Goal: Communication & Community: Answer question/provide support

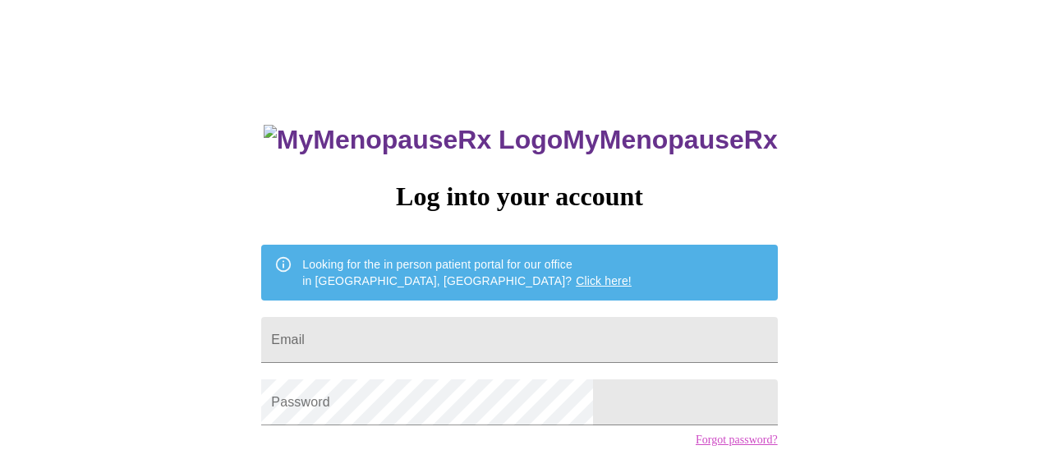
scroll to position [109, 0]
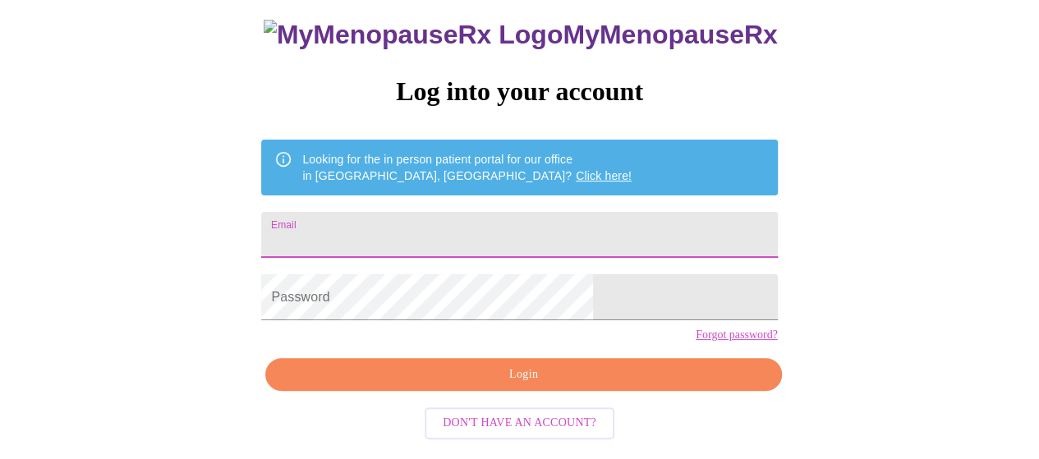
click at [432, 224] on input "Email" at bounding box center [519, 235] width 516 height 46
type input "[EMAIL_ADDRESS][DOMAIN_NAME]"
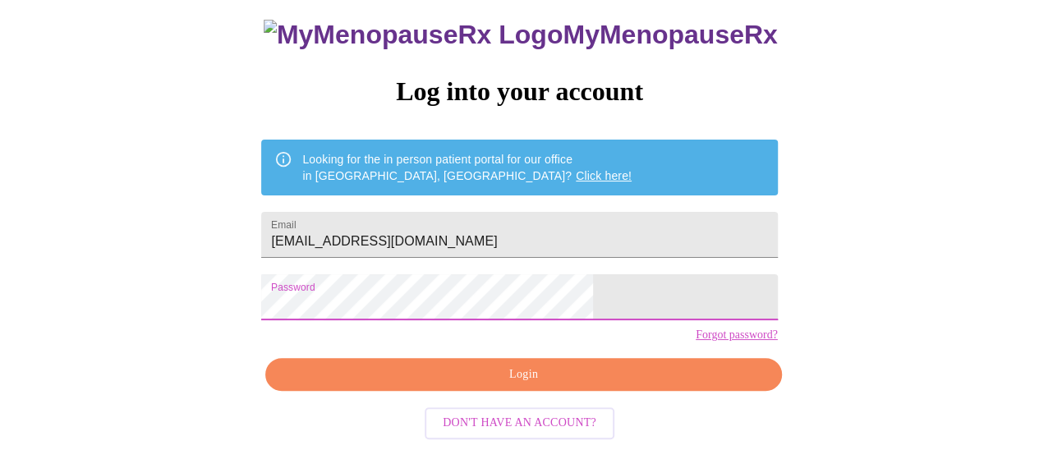
click at [509, 385] on span "Login" at bounding box center [523, 375] width 478 height 21
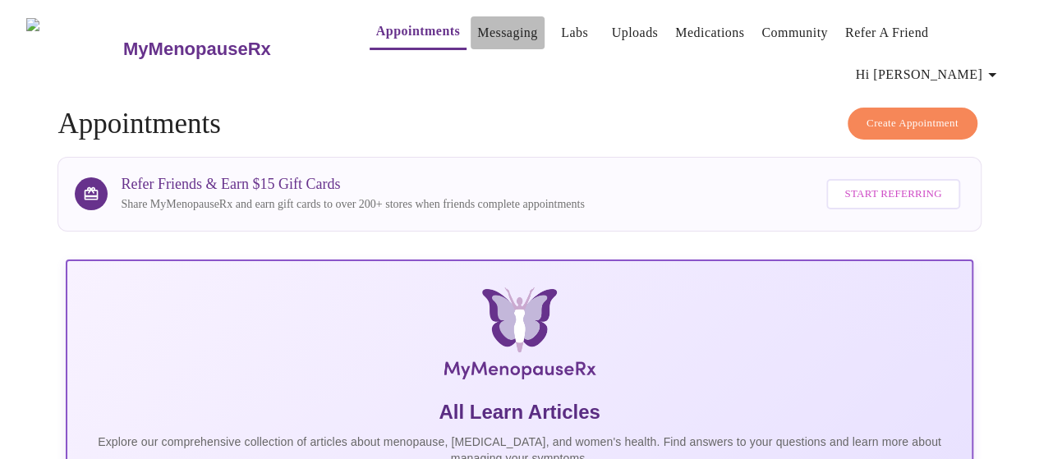
click at [477, 34] on link "Messaging" at bounding box center [507, 32] width 60 height 23
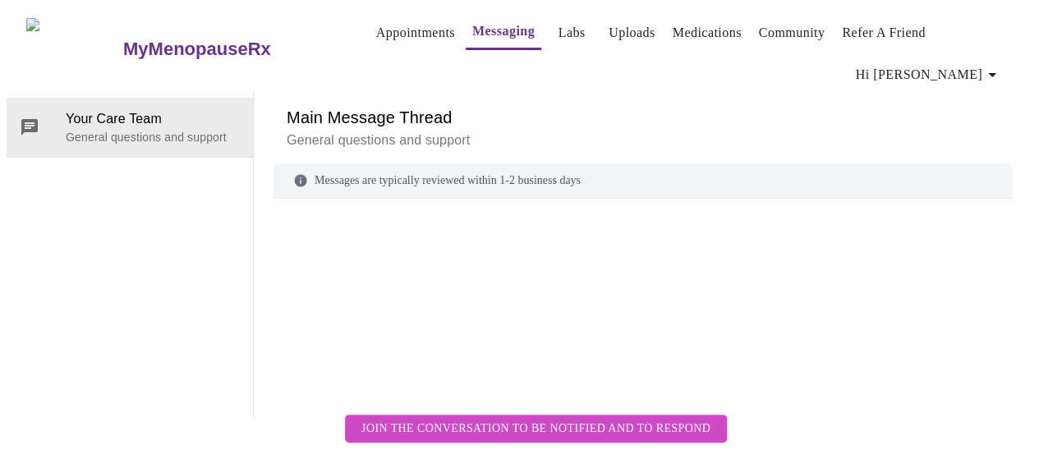
scroll to position [62, 0]
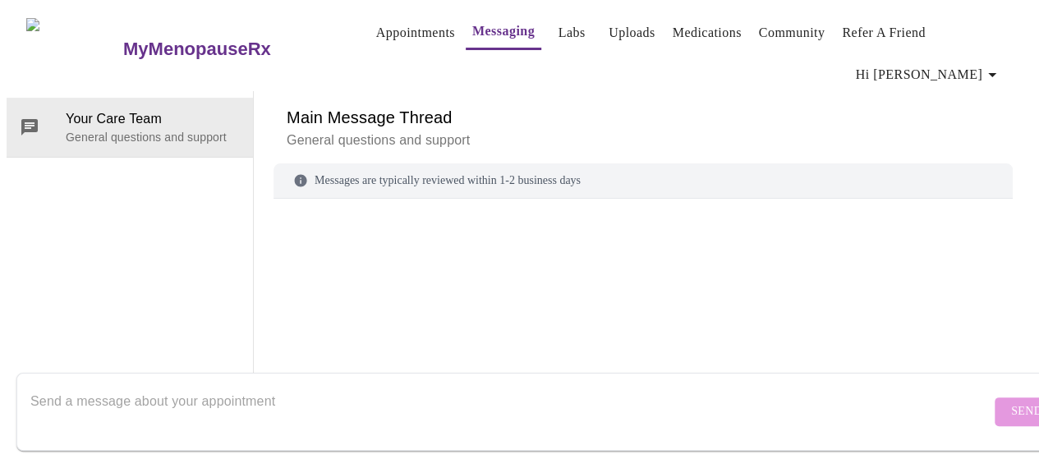
click at [210, 385] on textarea "Send a message about your appointment" at bounding box center [510, 411] width 960 height 53
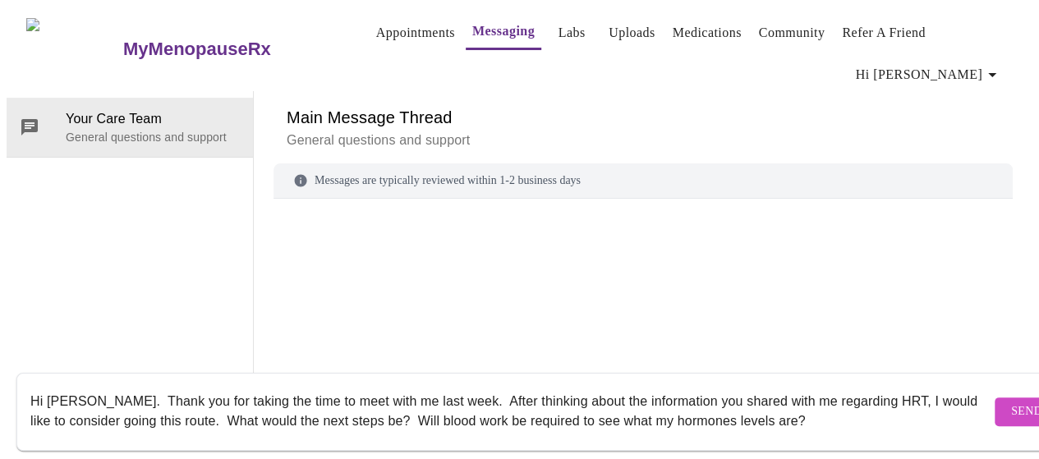
click at [851, 386] on textarea "Hi [PERSON_NAME]. Thank you for taking the time to meet with me last week. Afte…" at bounding box center [510, 411] width 960 height 53
click at [890, 412] on textarea "Hi [PERSON_NAME]. Thank you for taking the time to meet with me last week. Afte…" at bounding box center [510, 411] width 960 height 53
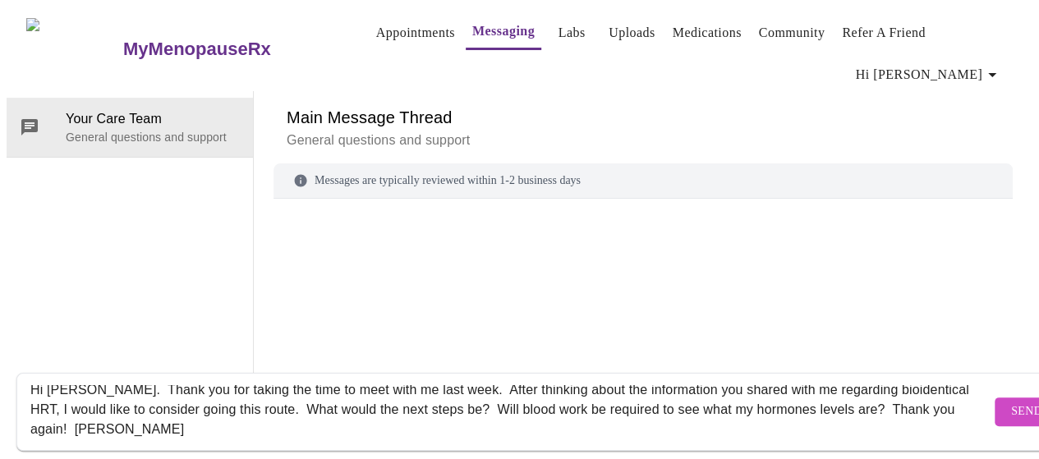
type textarea "Hi [PERSON_NAME]. Thank you for taking the time to meet with me last week. Afte…"
click at [1011, 401] on span "Send" at bounding box center [1026, 411] width 31 height 21
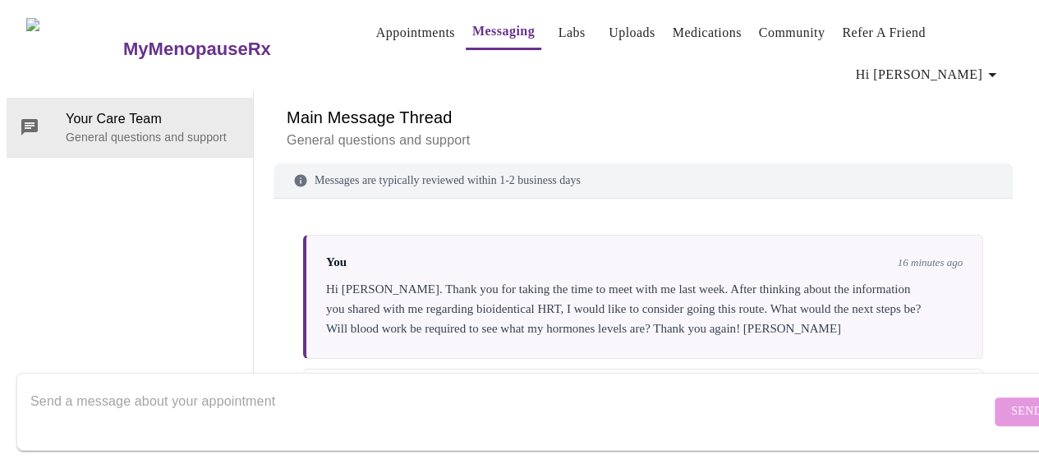
scroll to position [109, 0]
